Goal: Task Accomplishment & Management: Manage account settings

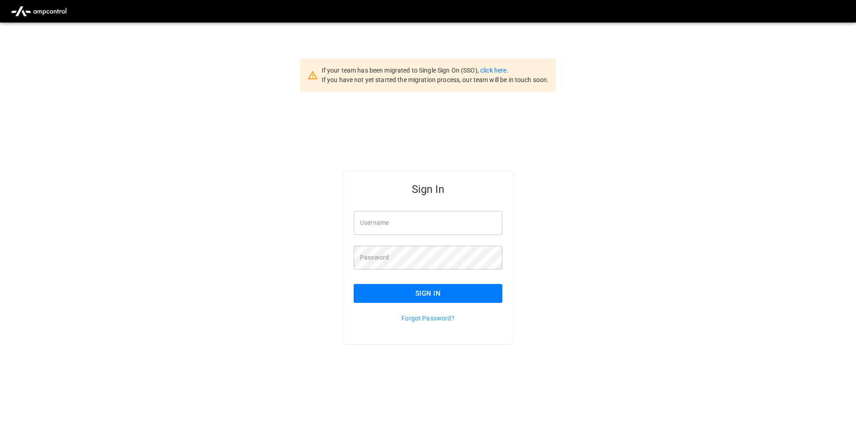
scroll to position [23, 0]
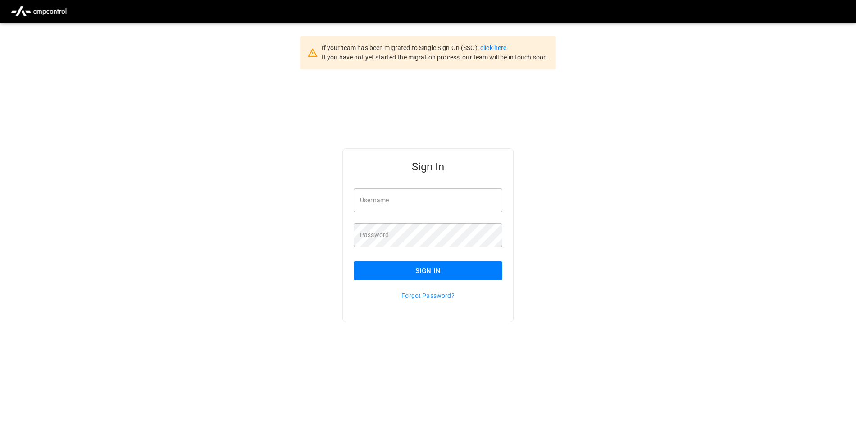
type input "**********"
click at [391, 264] on button "Sign In" at bounding box center [428, 270] width 149 height 19
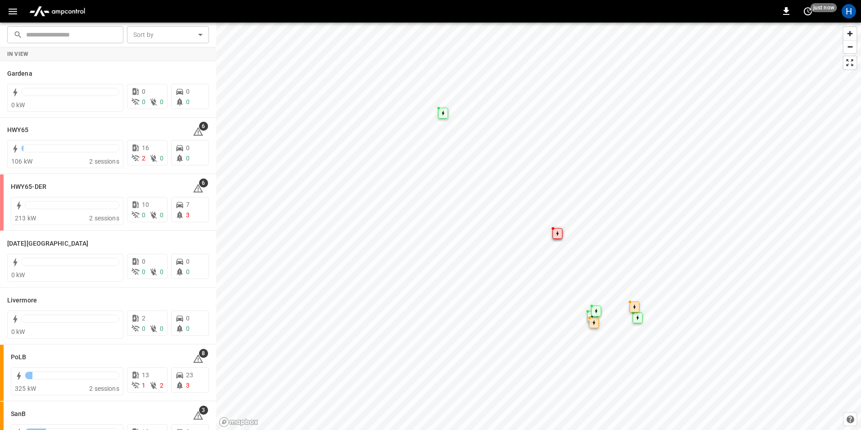
click at [5, 8] on button "button" at bounding box center [13, 11] width 18 height 17
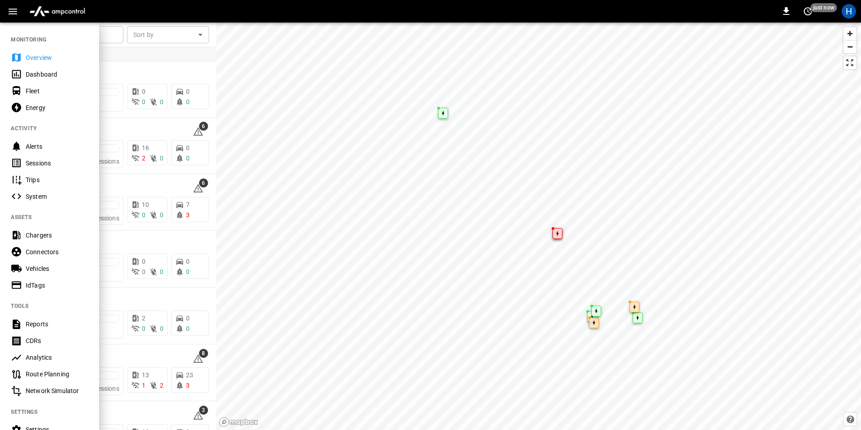
drag, startPoint x: 37, startPoint y: 71, endPoint x: 47, endPoint y: 61, distance: 14.3
click at [36, 71] on div "Dashboard" at bounding box center [57, 74] width 63 height 9
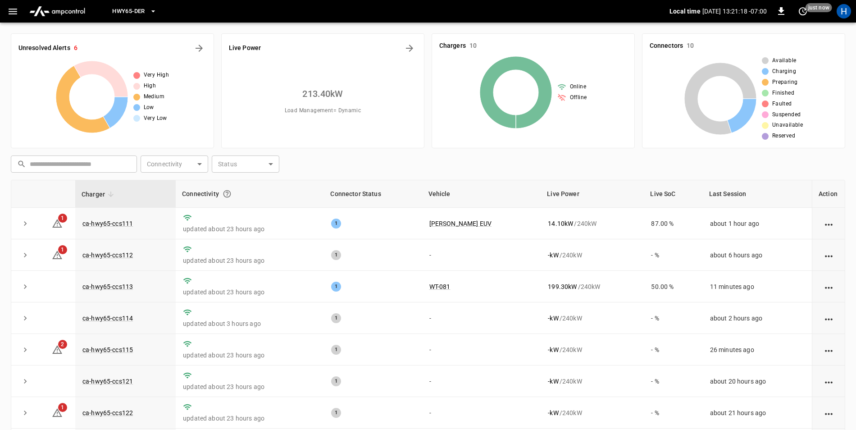
click at [129, 7] on span "HWY65-DER" at bounding box center [128, 11] width 32 height 10
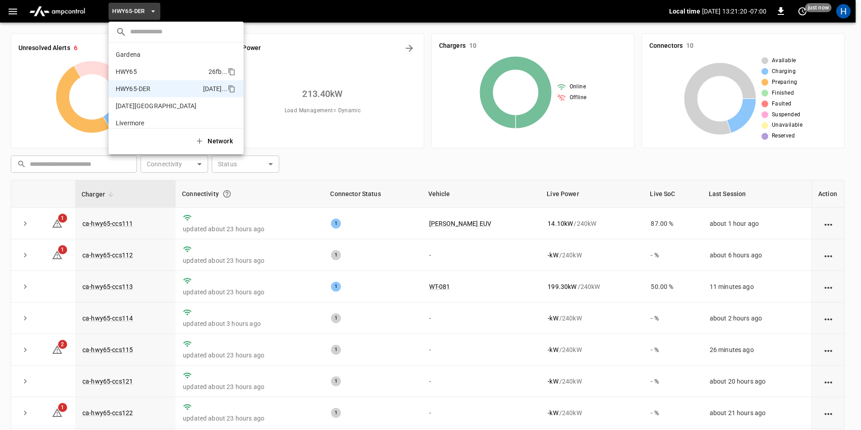
click at [159, 71] on p "HWY65" at bounding box center [160, 71] width 89 height 9
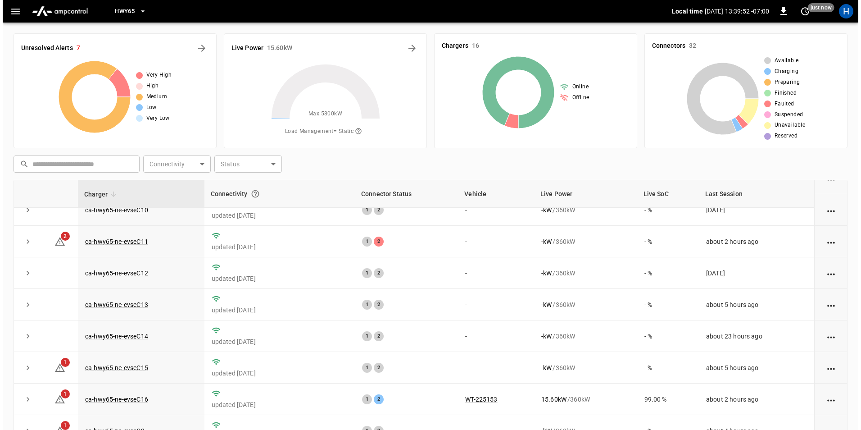
scroll to position [180, 0]
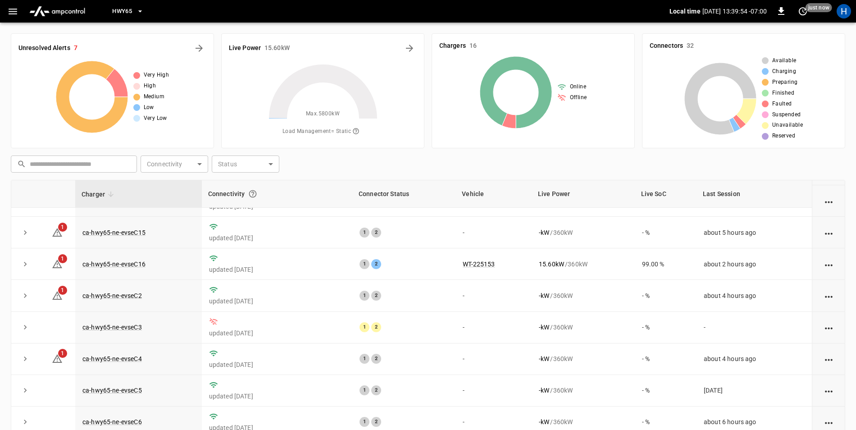
click at [12, 10] on icon "button" at bounding box center [12, 11] width 11 height 11
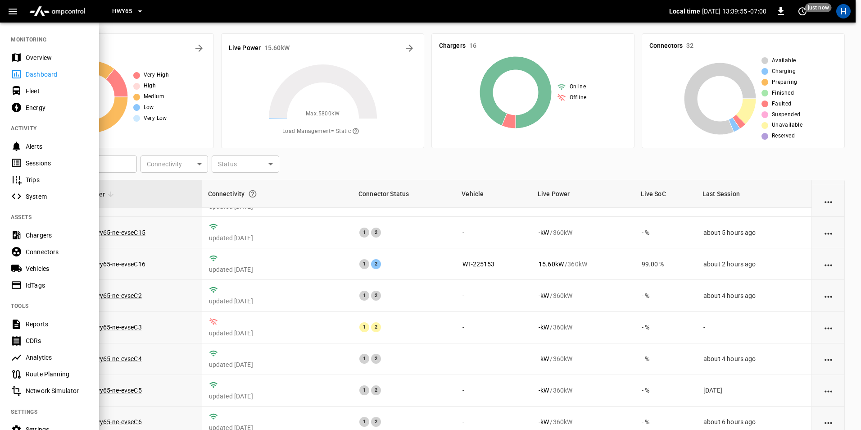
click at [15, 14] on icon "button" at bounding box center [13, 12] width 9 height 6
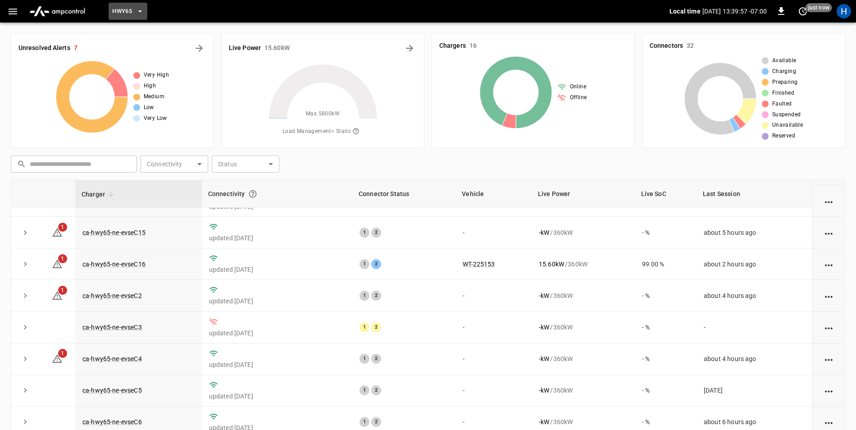
click at [109, 11] on button "HWY65" at bounding box center [128, 12] width 39 height 18
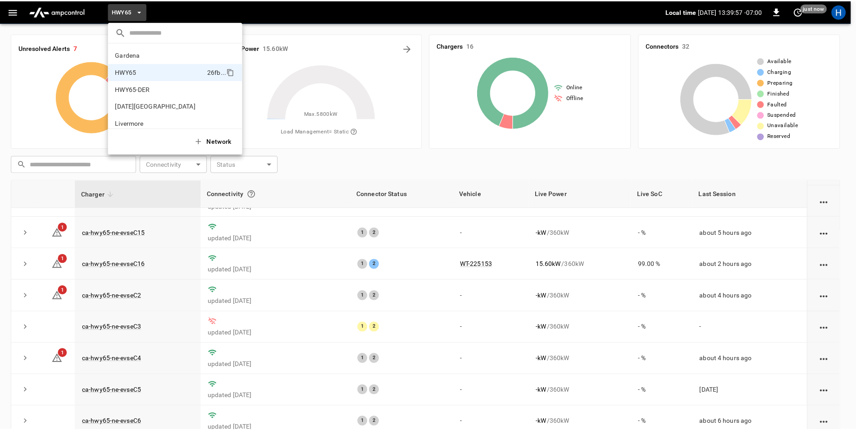
scroll to position [14, 0]
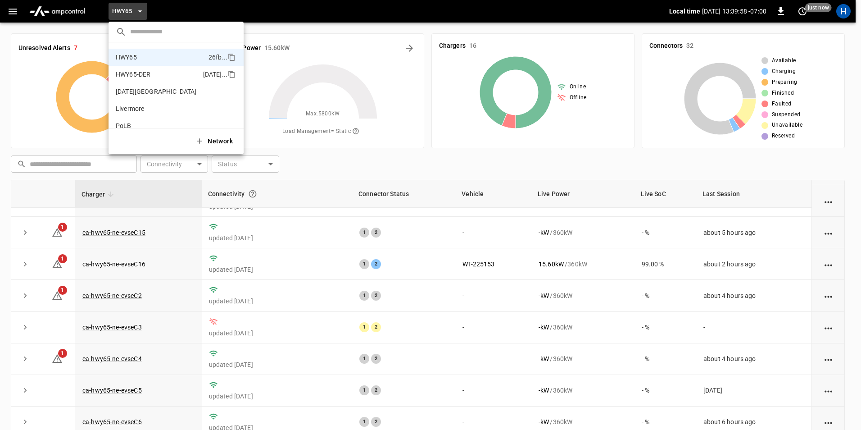
click at [159, 75] on p "HWY65-DER" at bounding box center [158, 74] width 84 height 9
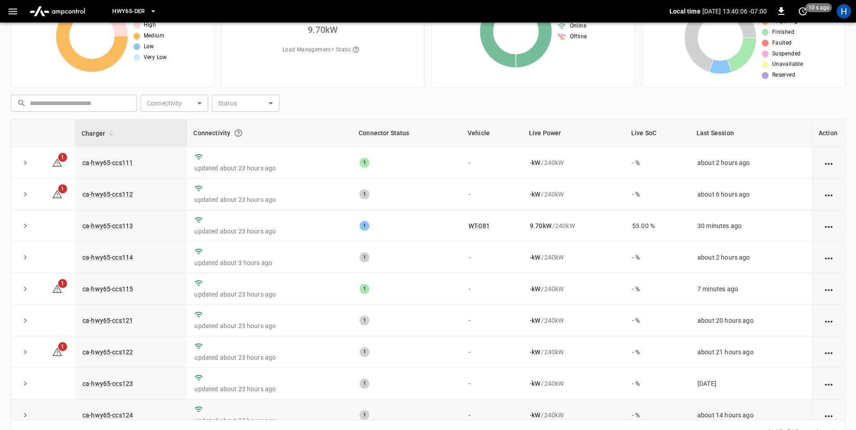
scroll to position [41, 0]
